Goal: Task Accomplishment & Management: Use online tool/utility

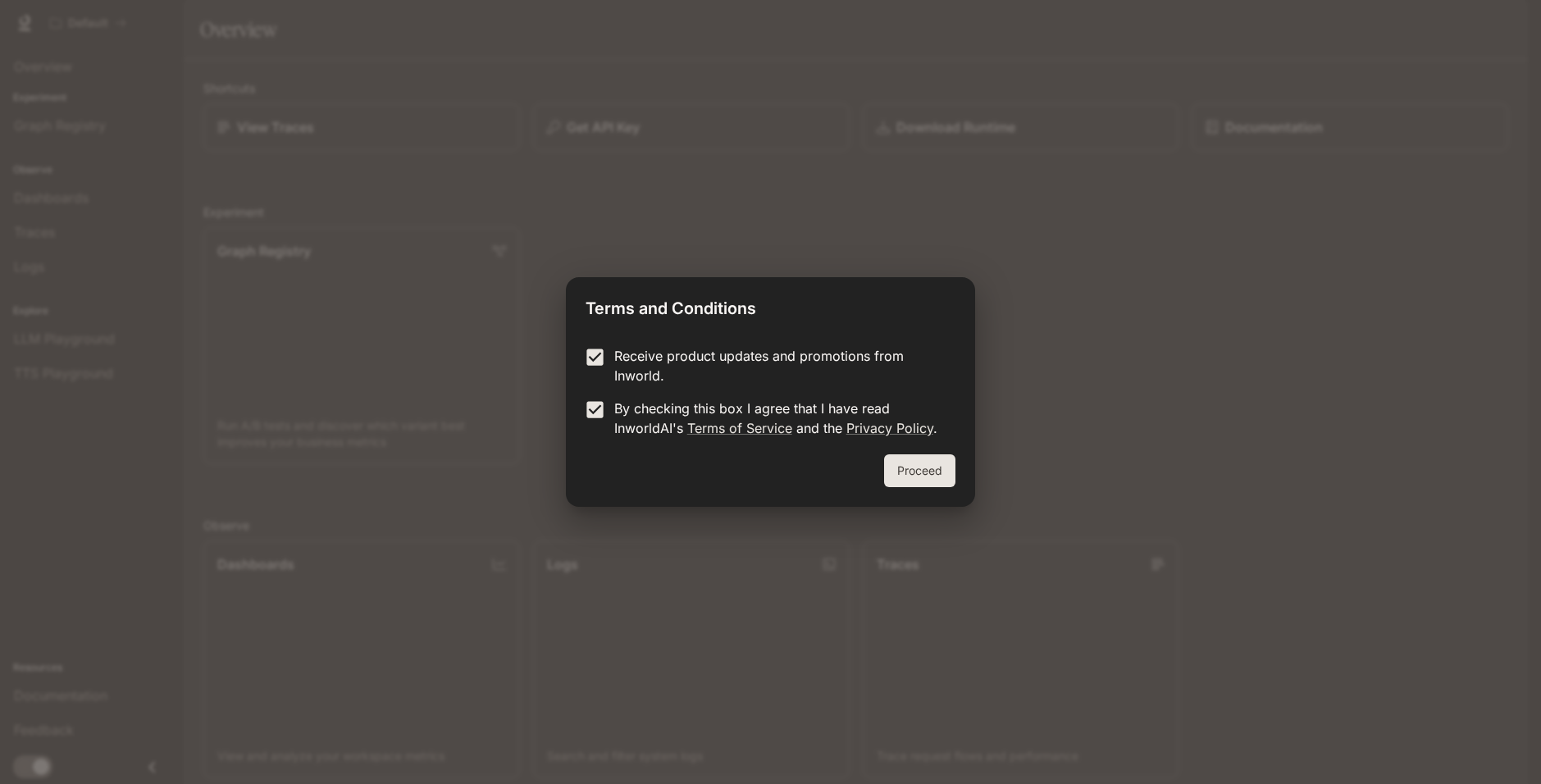
click at [889, 459] on button "Proceed" at bounding box center [920, 470] width 72 height 32
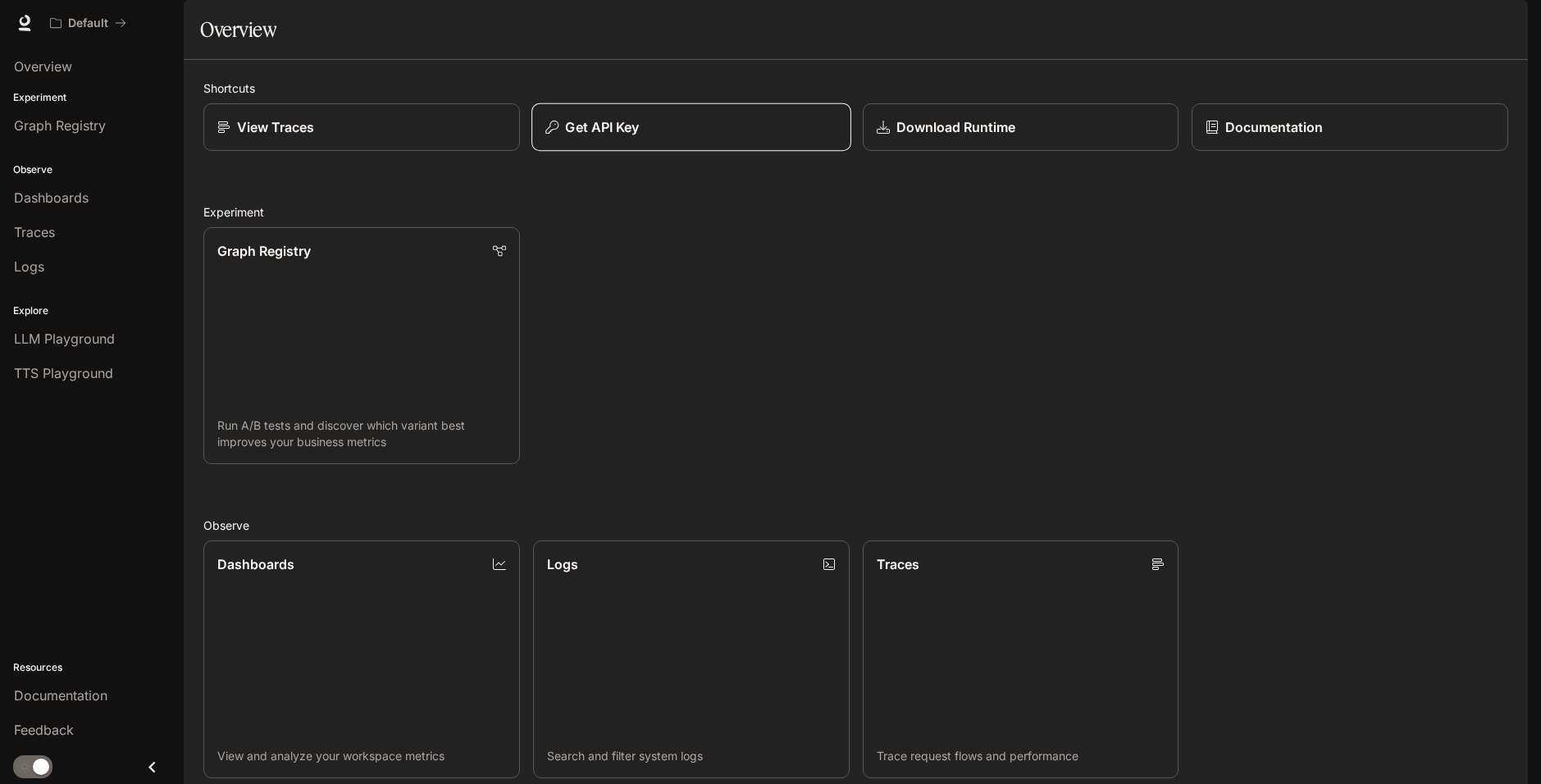
click at [622, 137] on p "Get API Key" at bounding box center [601, 127] width 74 height 20
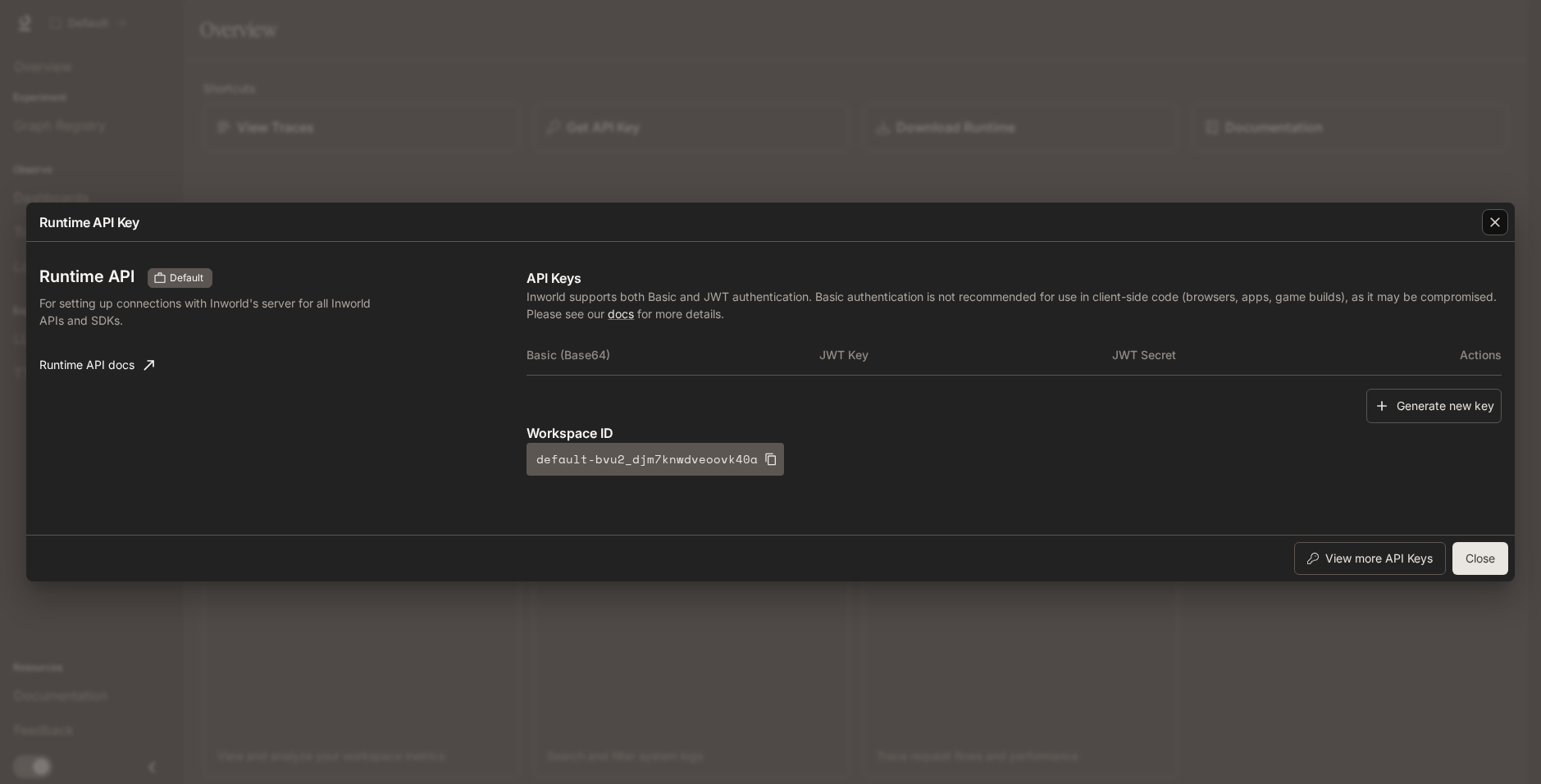
click at [1482, 233] on button "button" at bounding box center [1496, 222] width 39 height 39
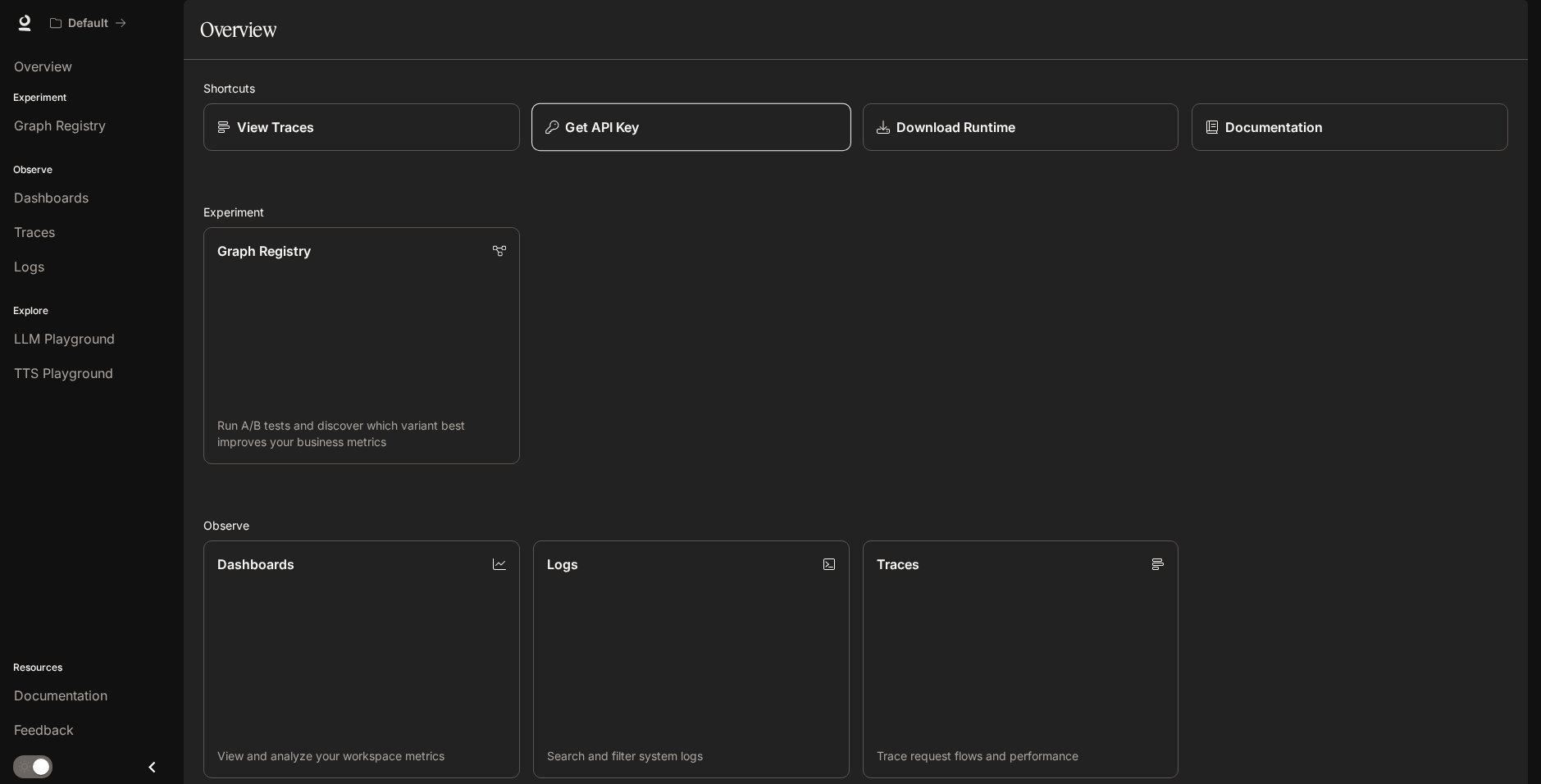
click at [608, 151] on button "Get API Key" at bounding box center [691, 127] width 320 height 48
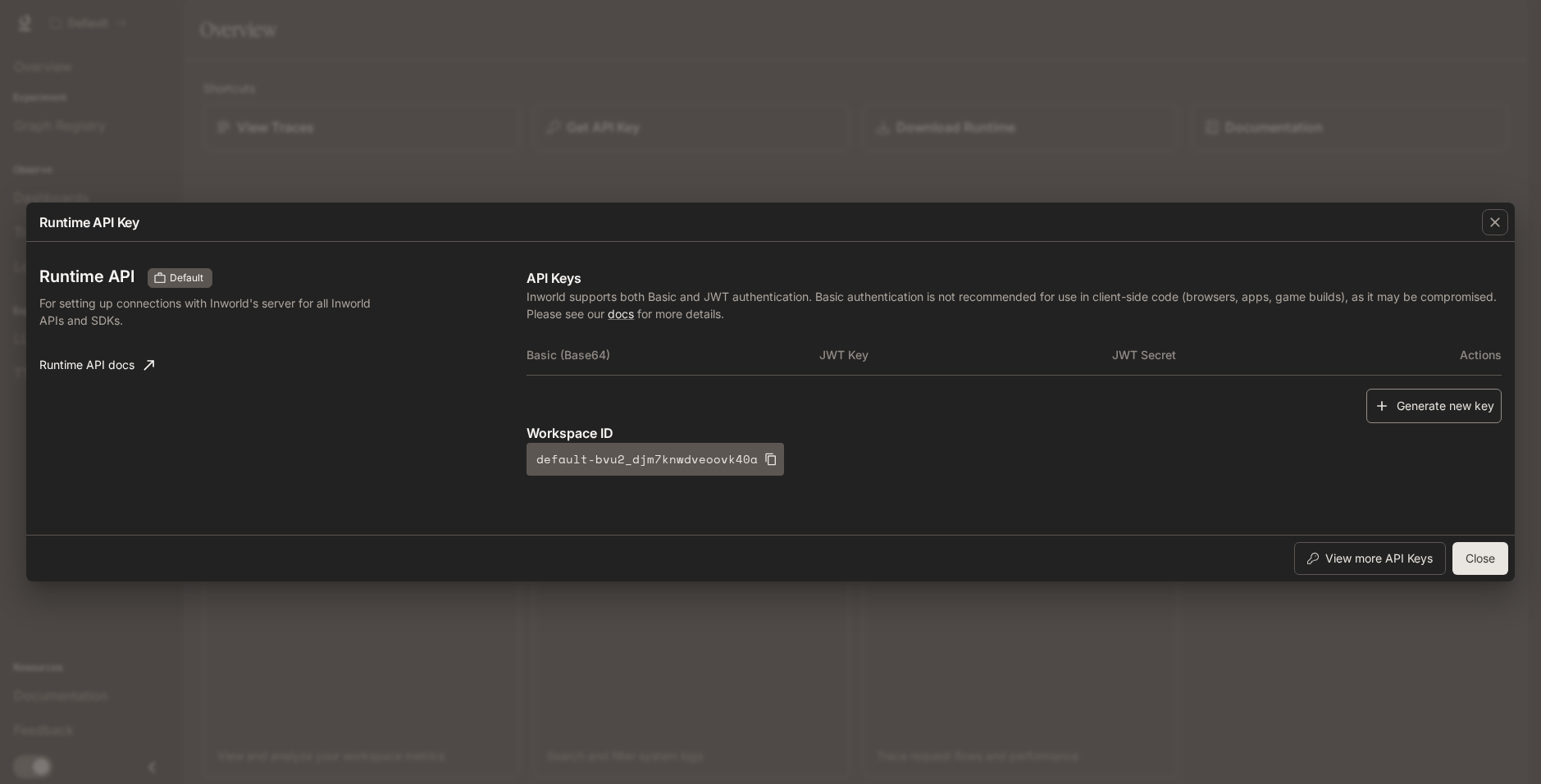
click at [1416, 412] on button "Generate new key" at bounding box center [1435, 406] width 136 height 35
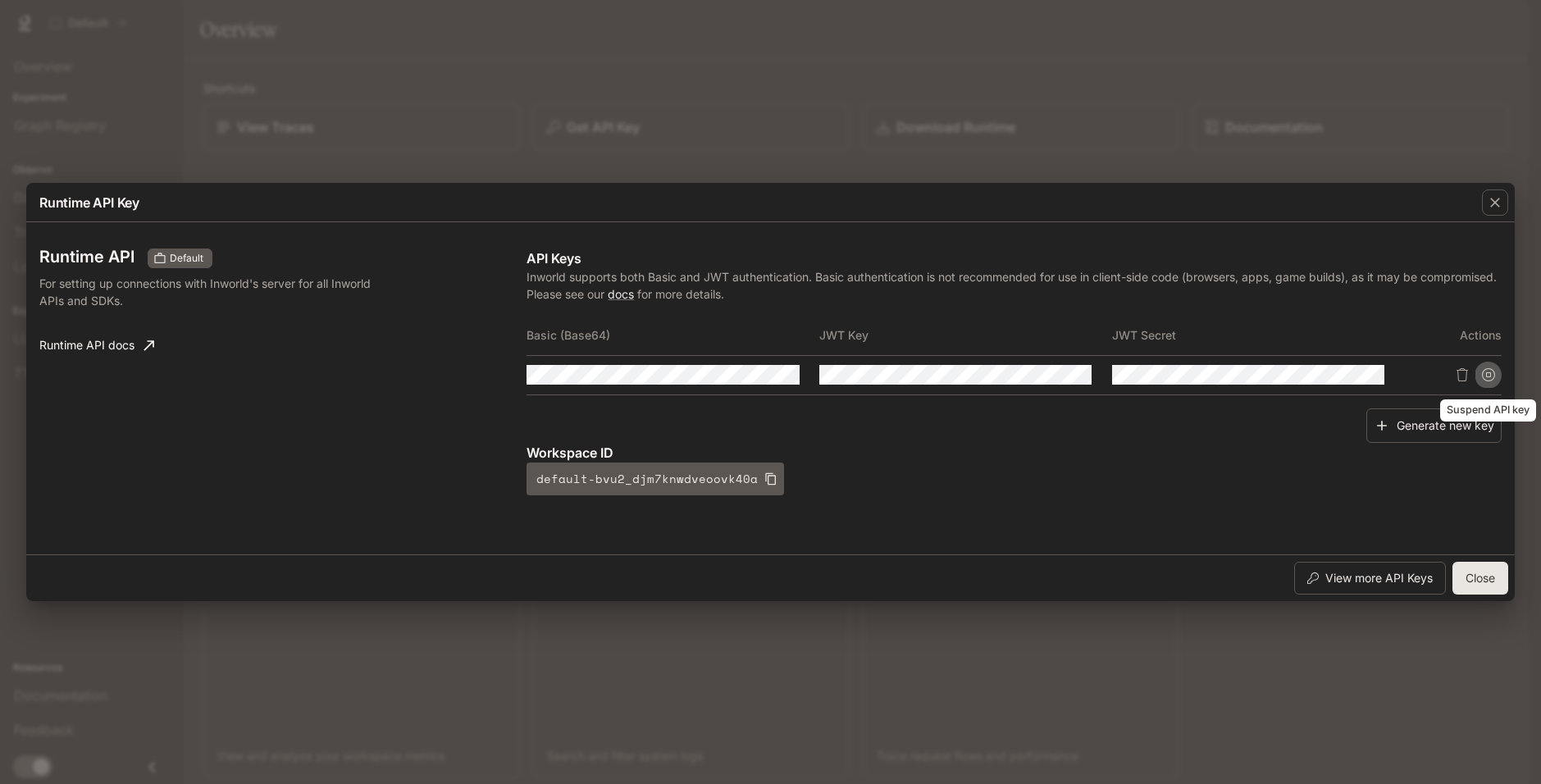
click at [1493, 377] on icon "Suspend API key" at bounding box center [1488, 374] width 13 height 13
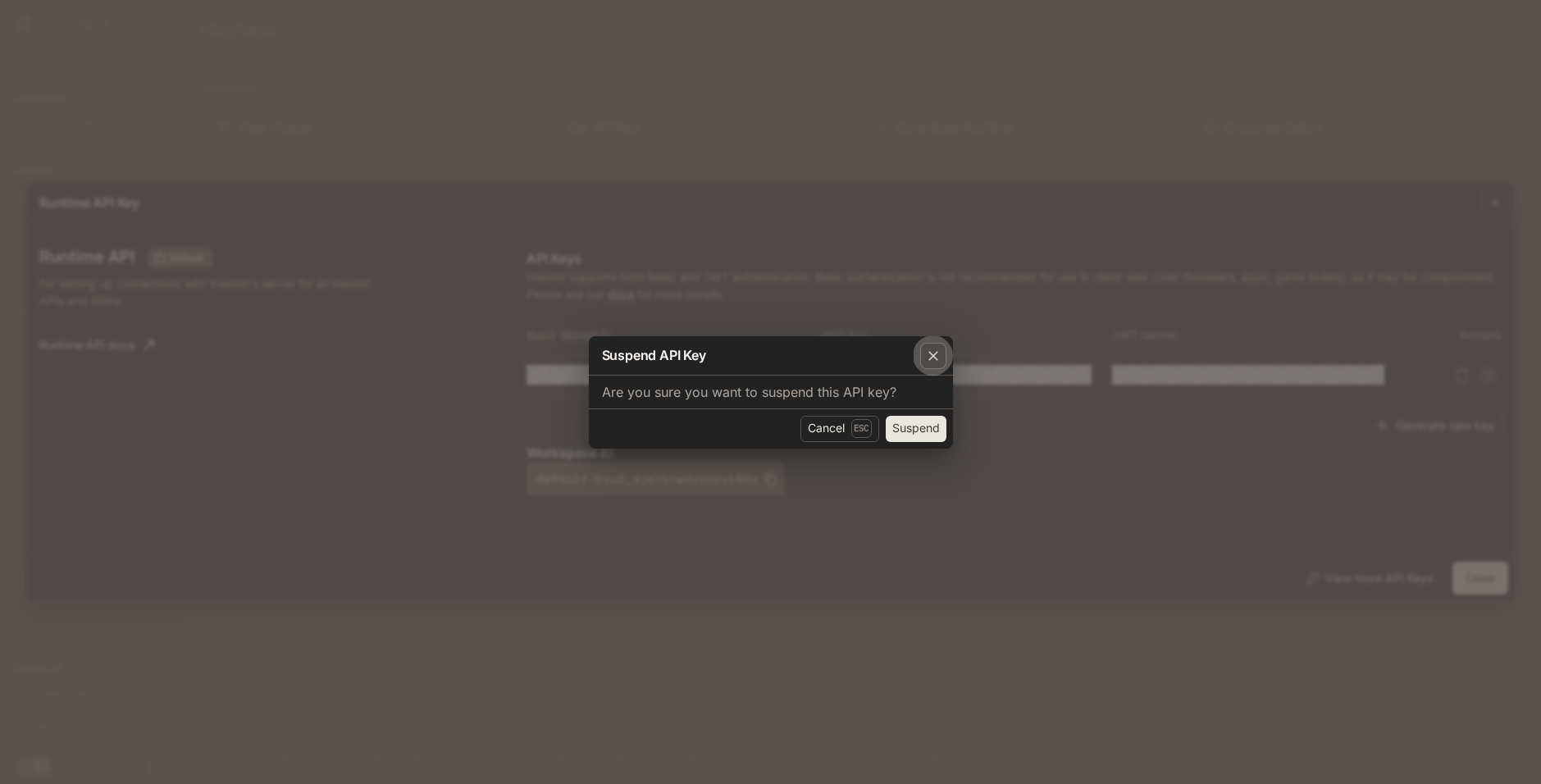
click at [925, 353] on icon "button" at bounding box center [933, 355] width 17 height 17
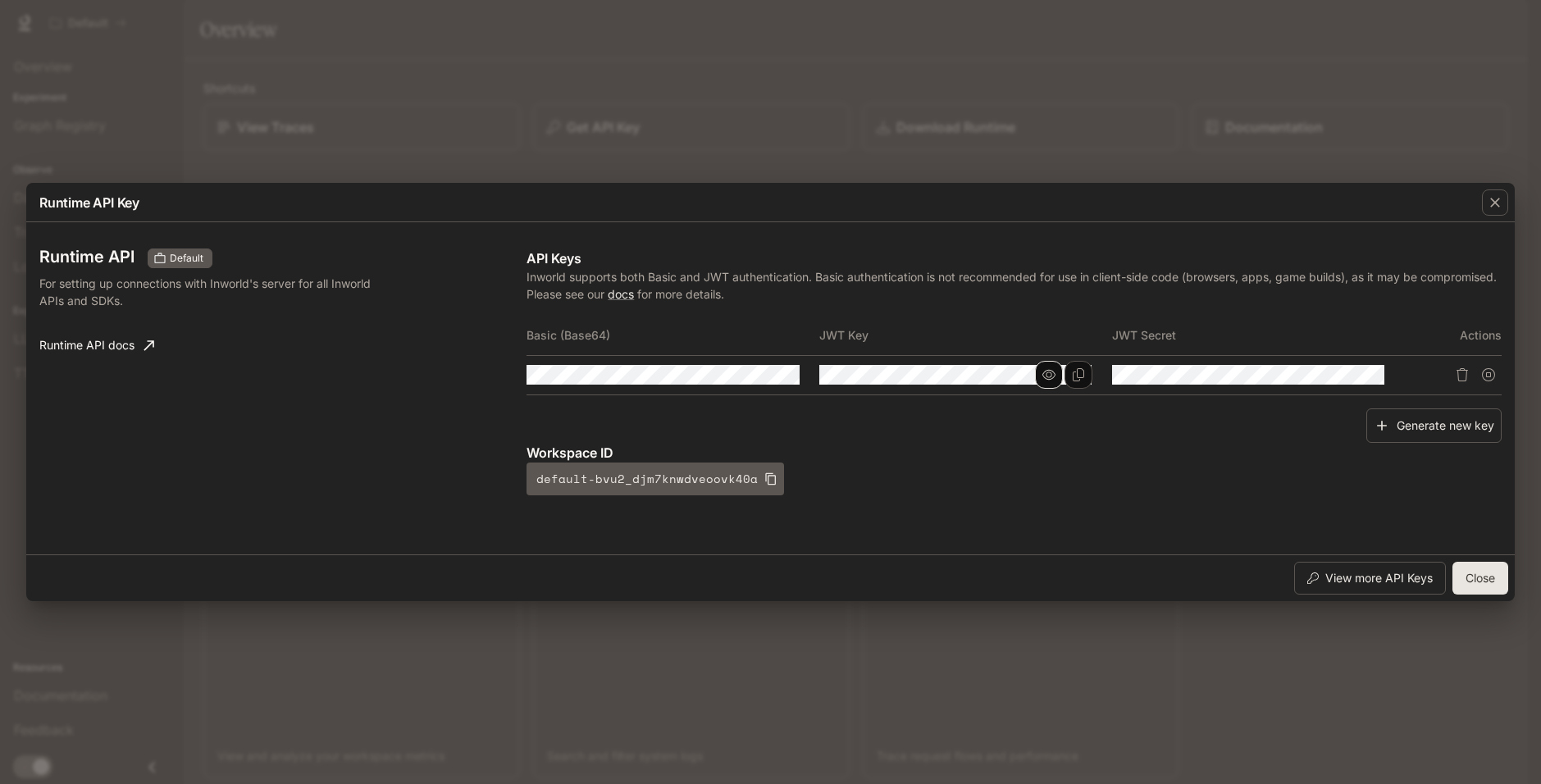
click at [1050, 374] on icon "button" at bounding box center [1049, 374] width 13 height 13
click at [747, 377] on button "button" at bounding box center [756, 375] width 28 height 28
click at [1329, 372] on button "button" at bounding box center [1341, 375] width 28 height 28
drag, startPoint x: 1470, startPoint y: 205, endPoint x: 1471, endPoint y: 227, distance: 22.0
click at [1474, 222] on div "Runtime API Key Runtime API Default For setting up connections with Inworld's s…" at bounding box center [770, 392] width 1489 height 418
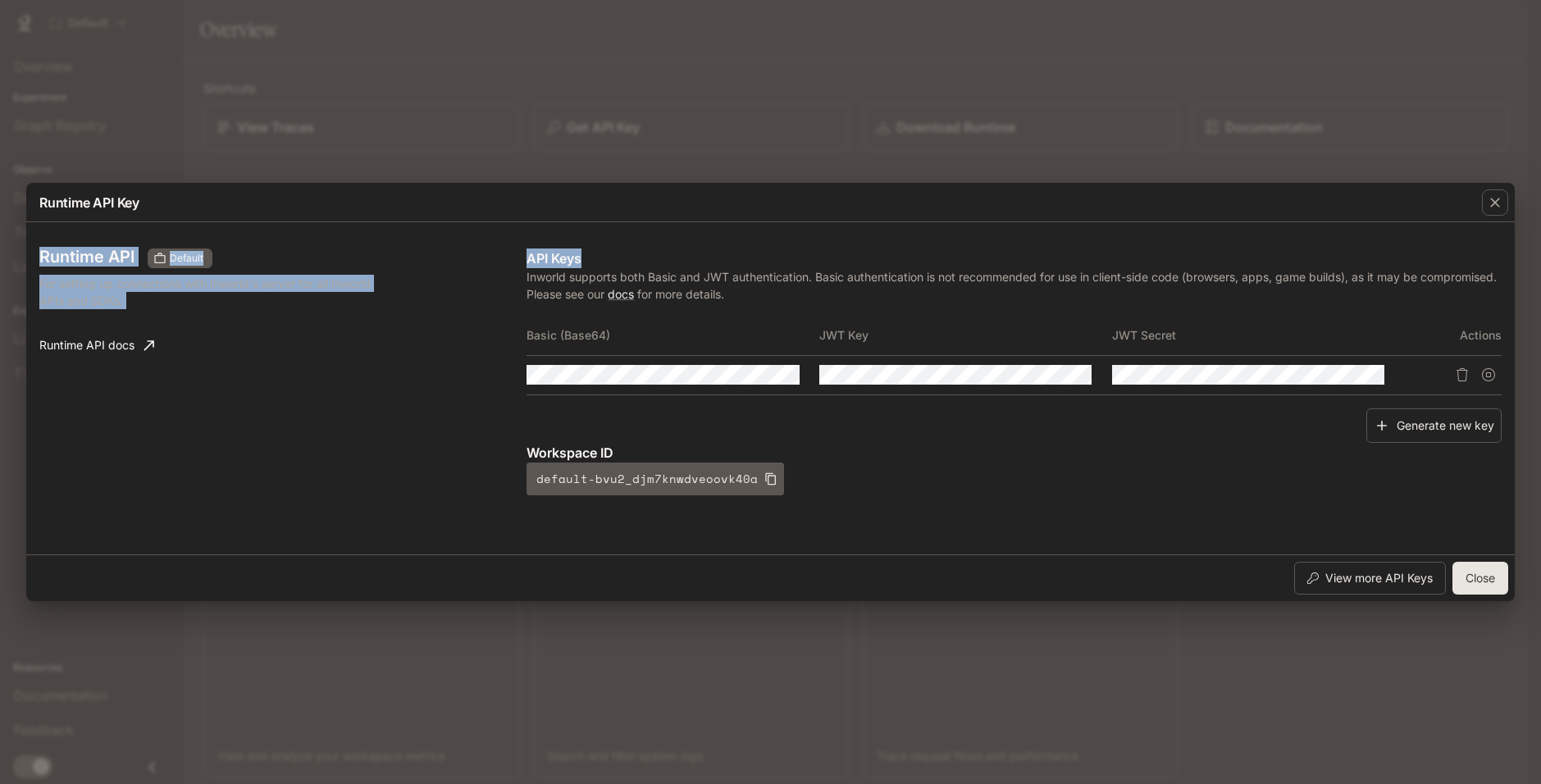
drag, startPoint x: 1341, startPoint y: 109, endPoint x: 1329, endPoint y: 126, distance: 20.8
click at [1341, 108] on div "Runtime API Key Runtime API Default For setting up connections with Inworld's s…" at bounding box center [770, 392] width 1541 height 784
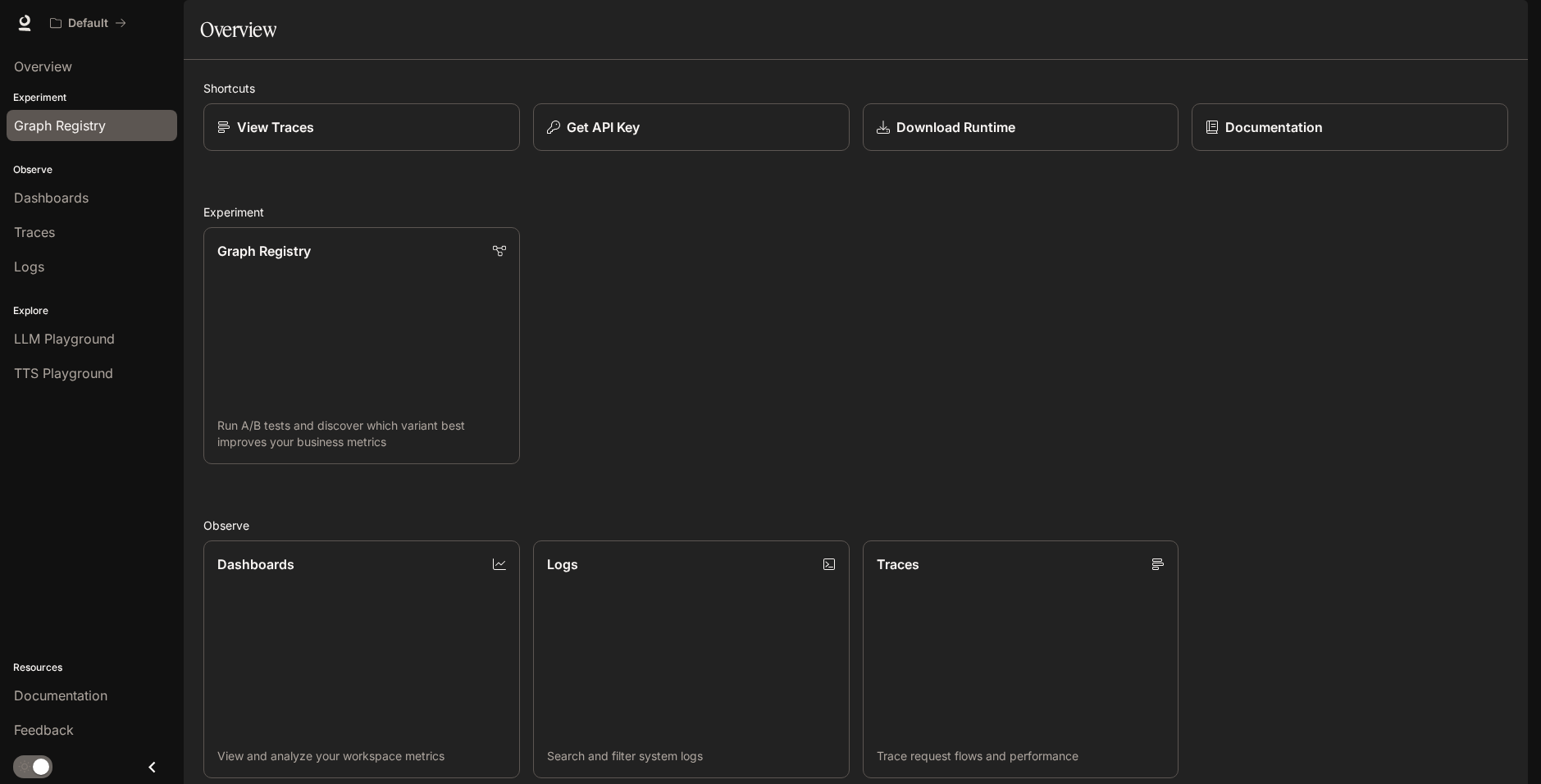
click at [71, 133] on span "Graph Registry" at bounding box center [59, 126] width 92 height 20
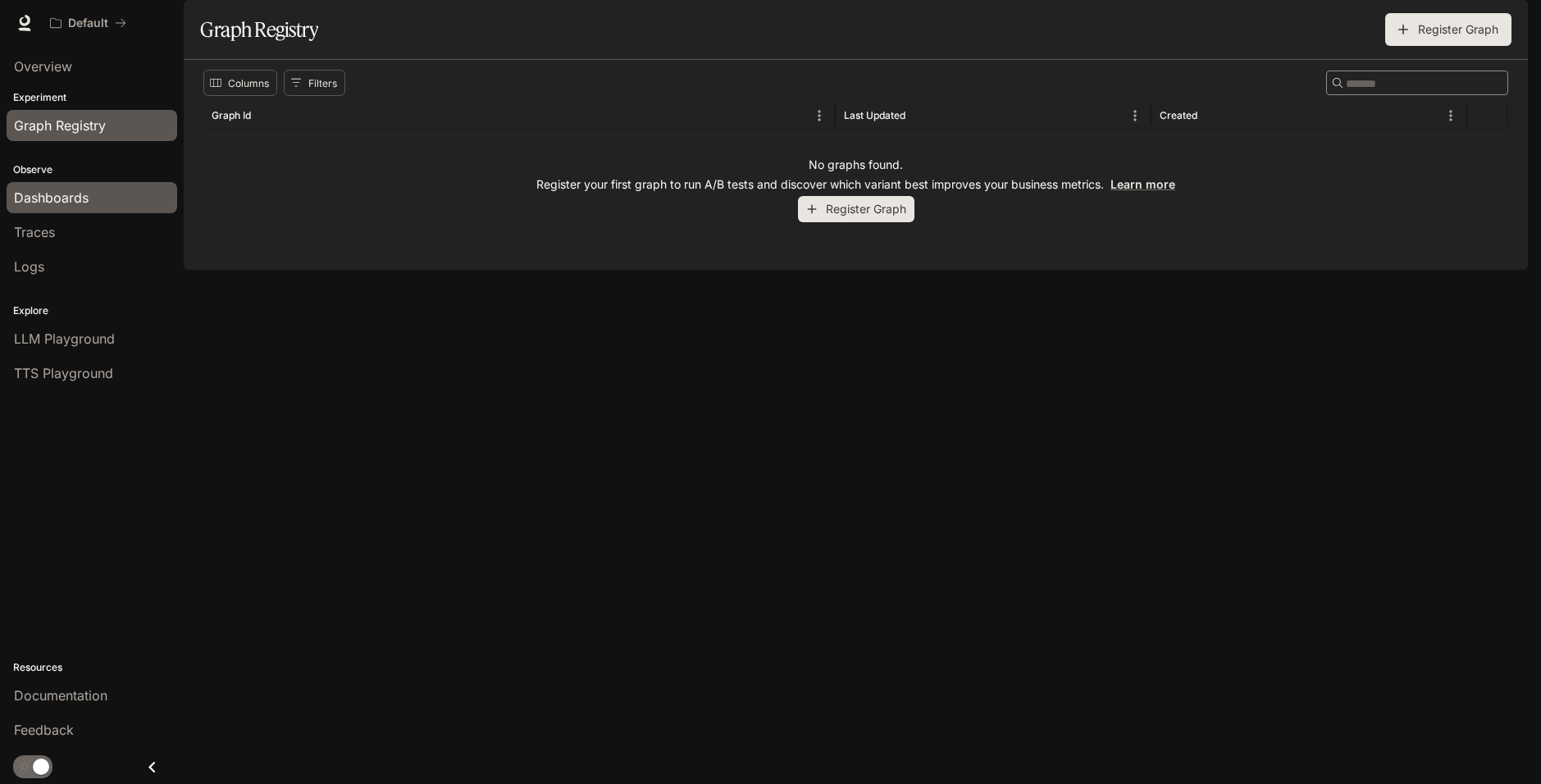
click at [68, 190] on span "Dashboards" at bounding box center [51, 198] width 75 height 20
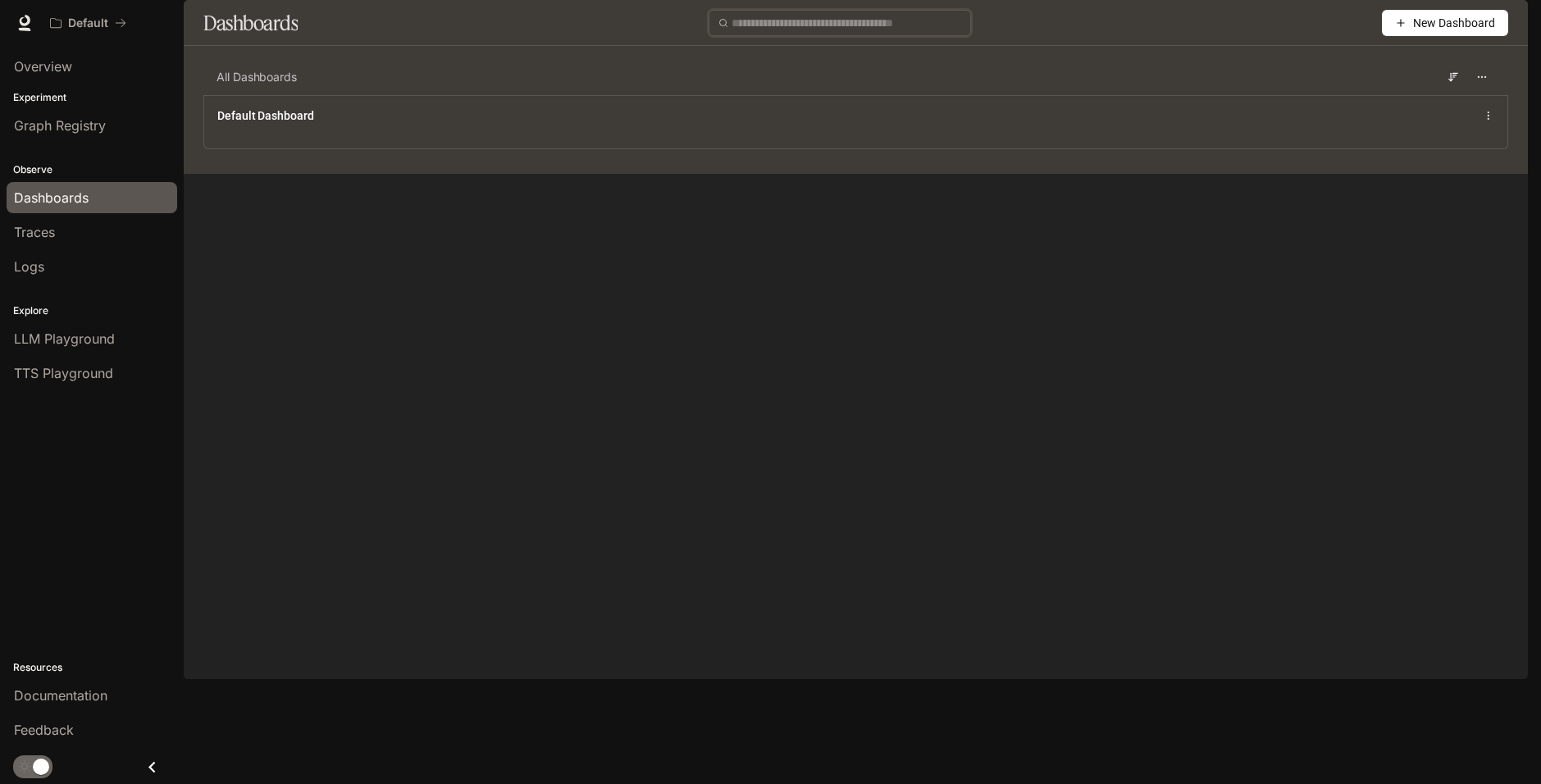
click at [774, 32] on input "text" at bounding box center [846, 23] width 229 height 18
click at [52, 239] on span "Traces" at bounding box center [34, 232] width 41 height 20
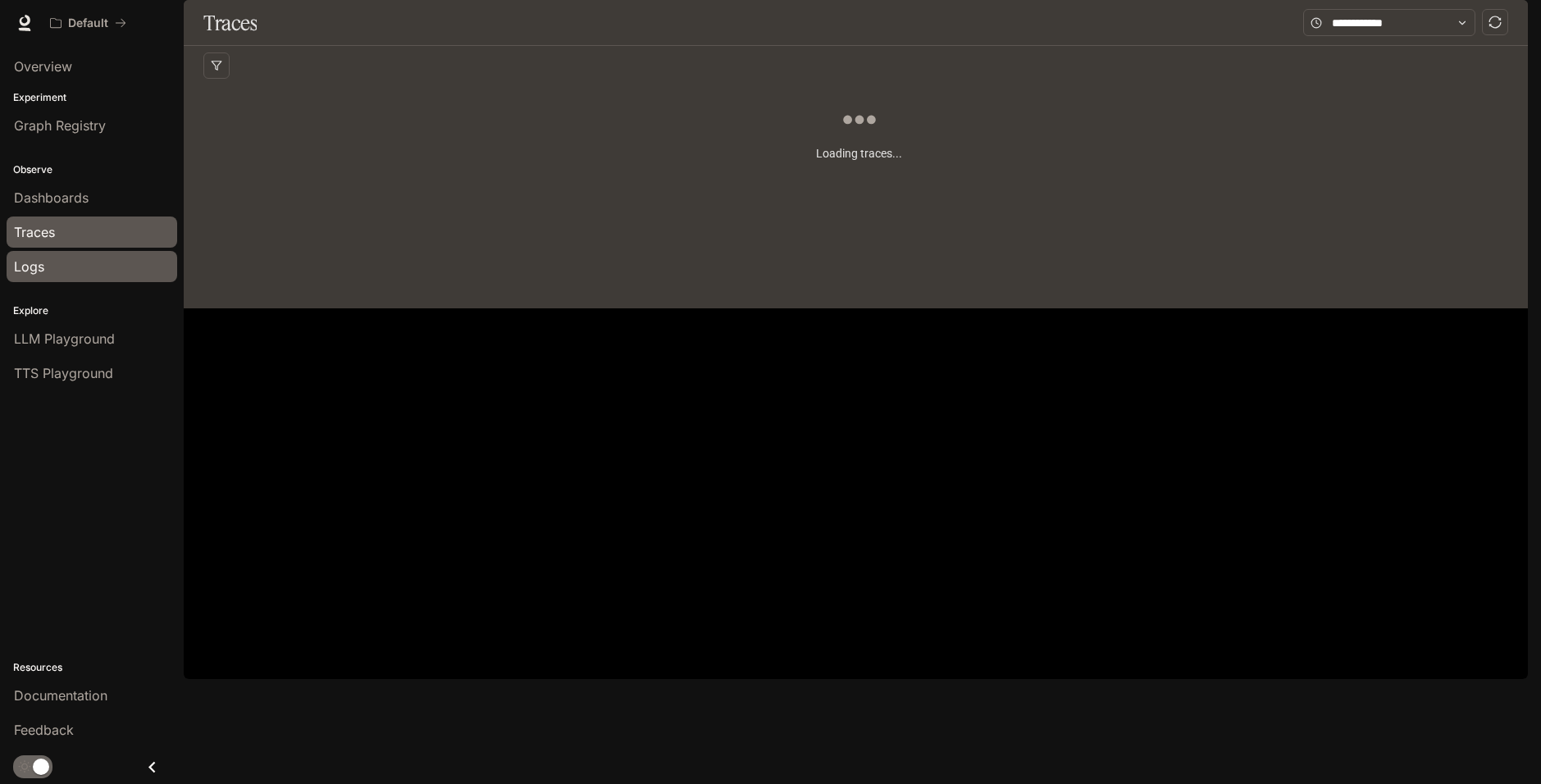
click at [59, 257] on div "Logs" at bounding box center [92, 267] width 155 height 20
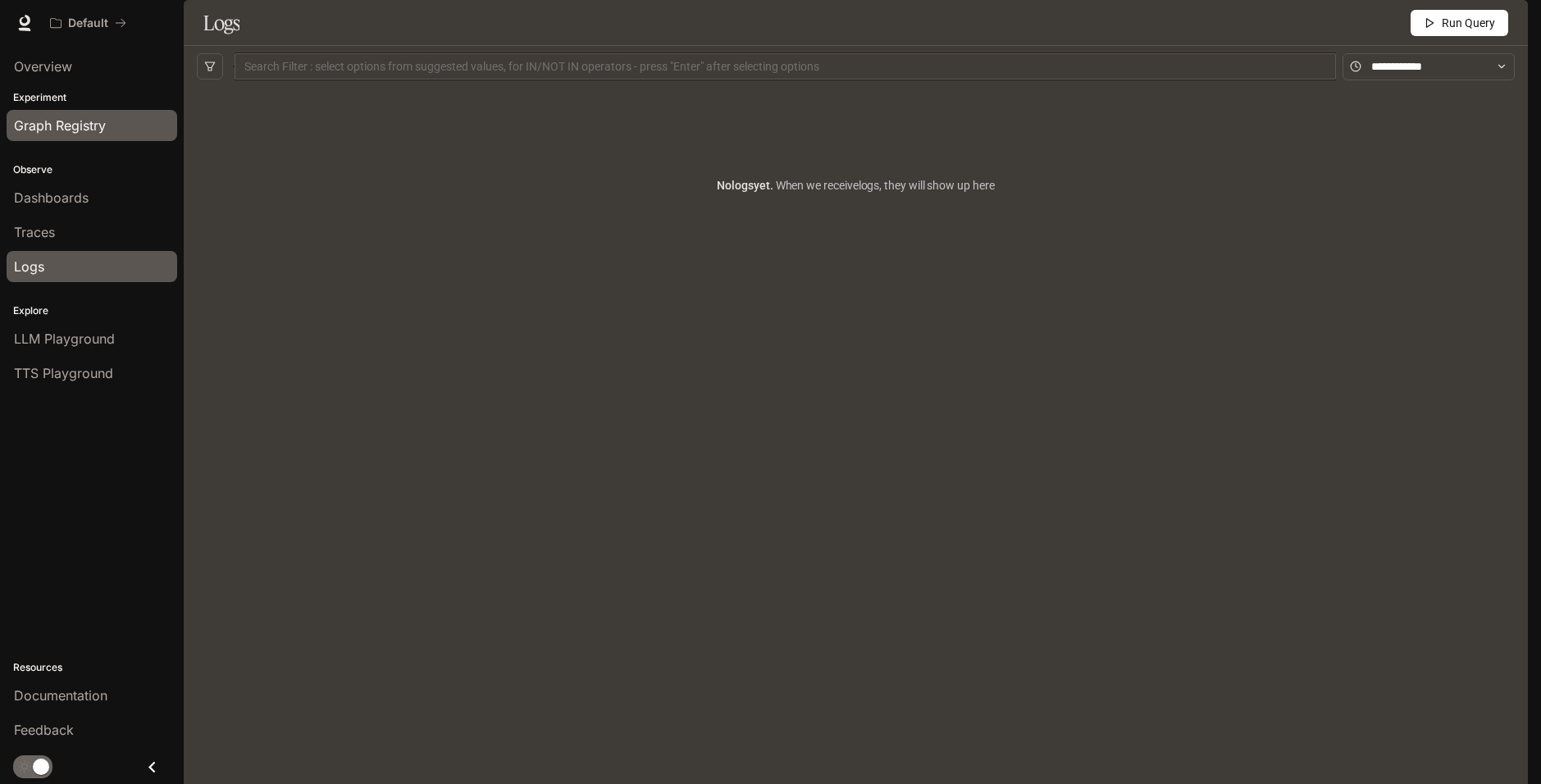
click at [75, 118] on span "Graph Registry" at bounding box center [59, 126] width 92 height 20
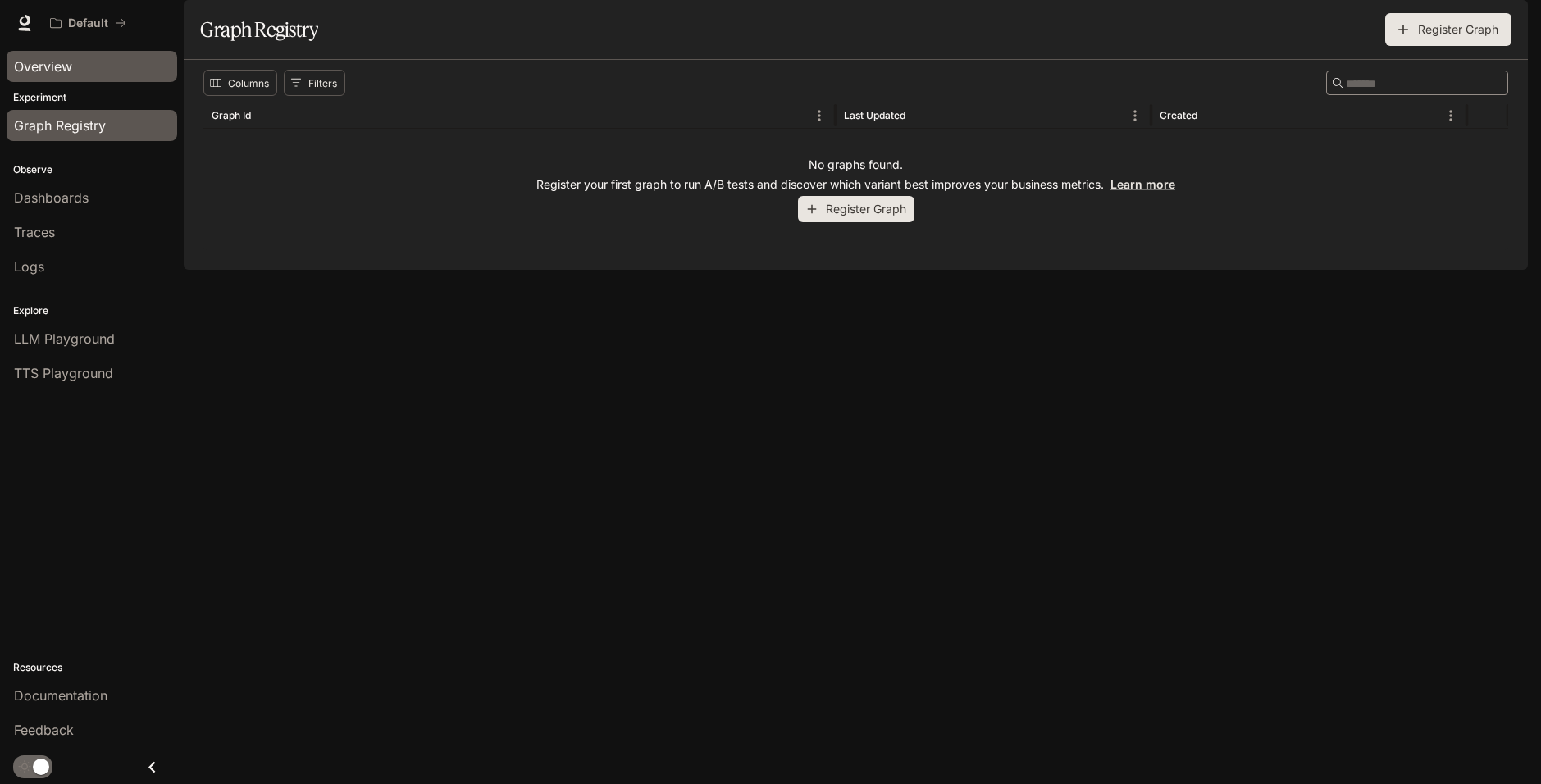
click at [72, 62] on span "Overview" at bounding box center [42, 67] width 58 height 20
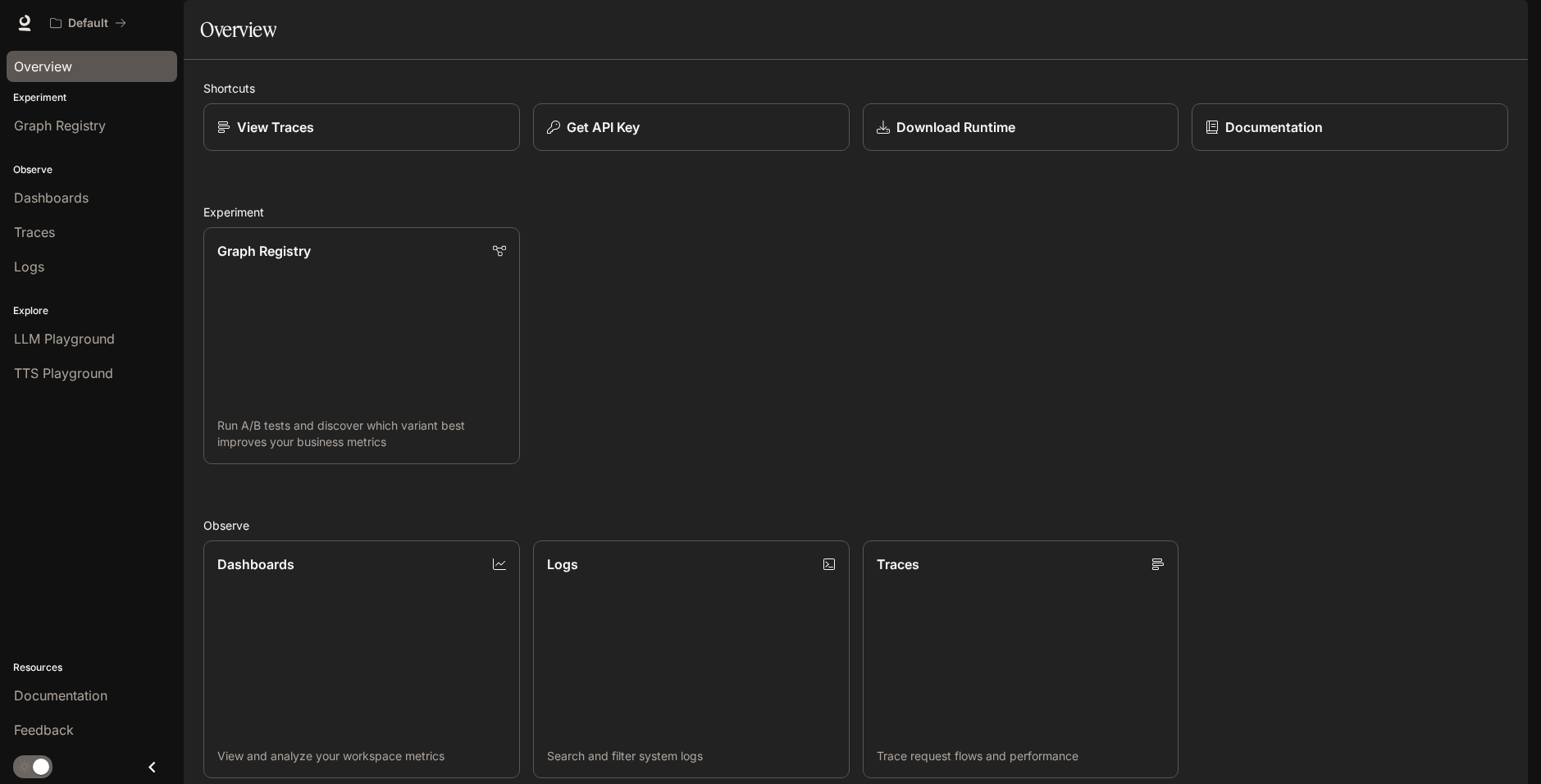
scroll to position [52, 0]
click at [356, 352] on link "Graph Registry Run A/B tests and discover which variant best improves your busi…" at bounding box center [361, 345] width 320 height 239
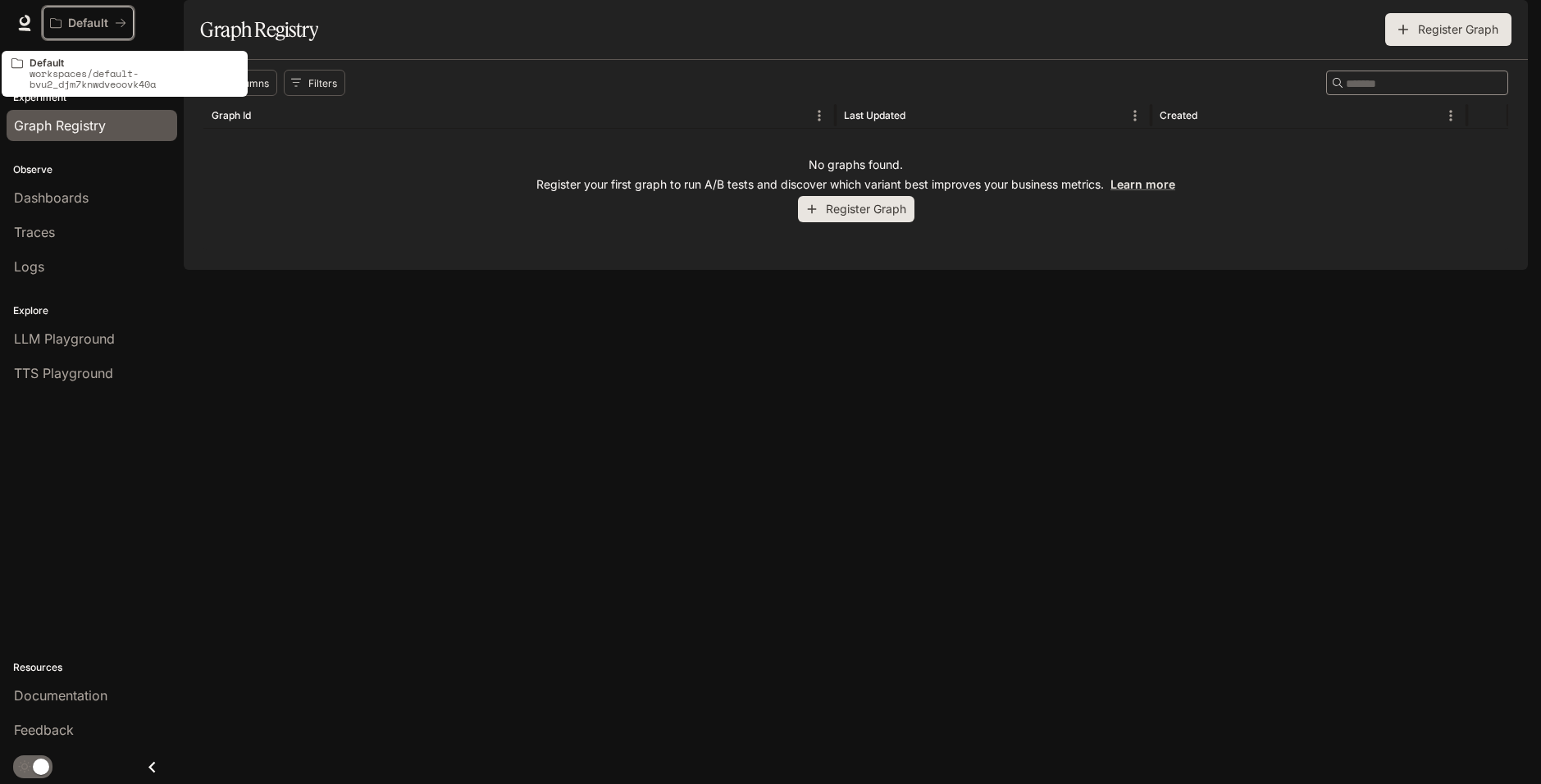
click at [86, 19] on p "Default" at bounding box center [88, 24] width 40 height 14
